Goal: Browse casually

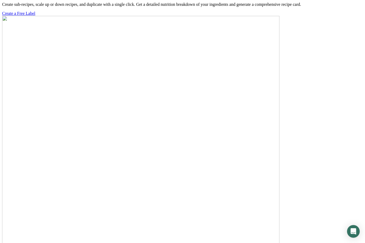
scroll to position [1887, 0]
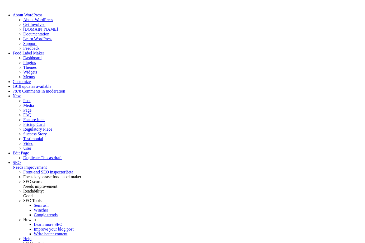
scroll to position [1559, 0]
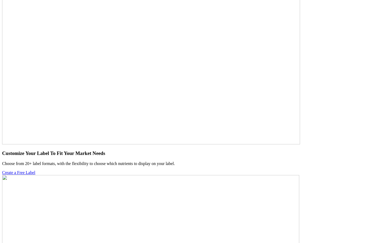
drag, startPoint x: 328, startPoint y: 38, endPoint x: 322, endPoint y: 35, distance: 6.3
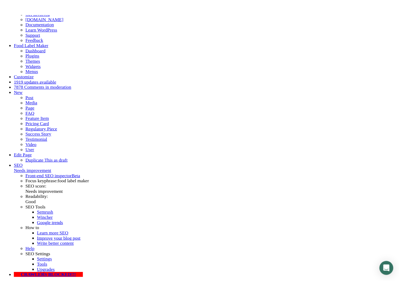
scroll to position [27, 0]
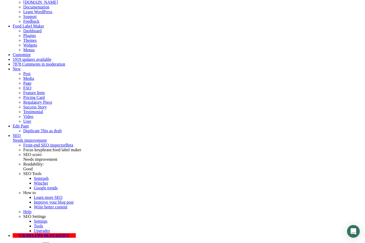
drag, startPoint x: 6, startPoint y: 11, endPoint x: 358, endPoint y: 191, distance: 394.9
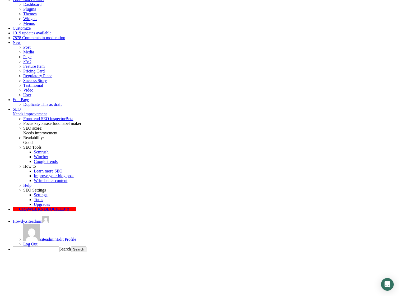
scroll to position [54, 0]
